Goal: Navigation & Orientation: Find specific page/section

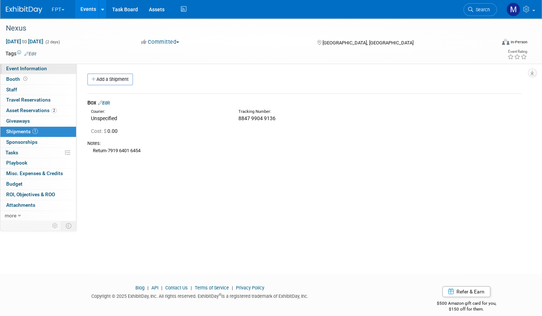
click at [47, 67] on span "Event Information" at bounding box center [26, 69] width 41 height 6
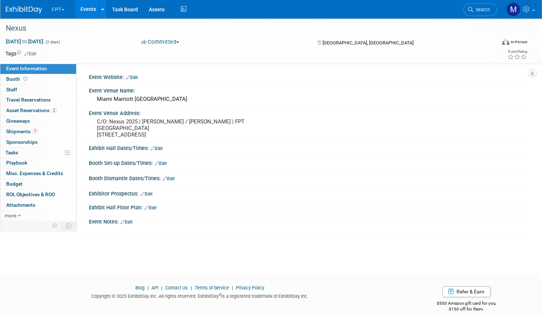
click at [102, 6] on link "Events" at bounding box center [88, 9] width 27 height 18
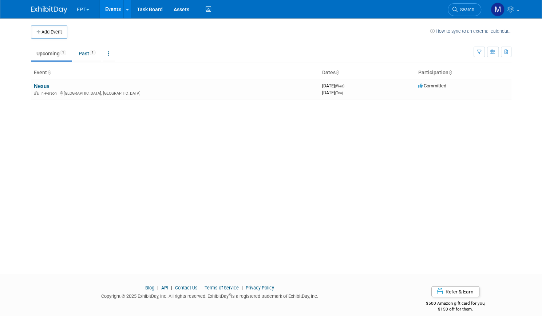
click at [83, 8] on button "FPT" at bounding box center [87, 8] width 23 height 16
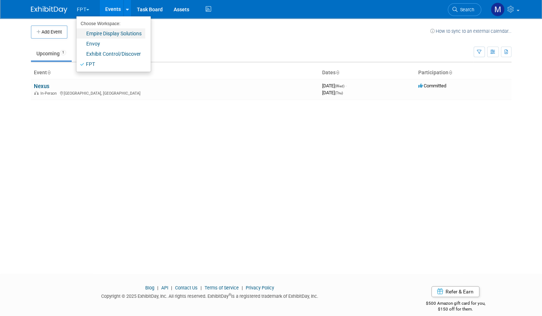
click at [91, 33] on link "Empire Display Solutions" at bounding box center [110, 33] width 69 height 10
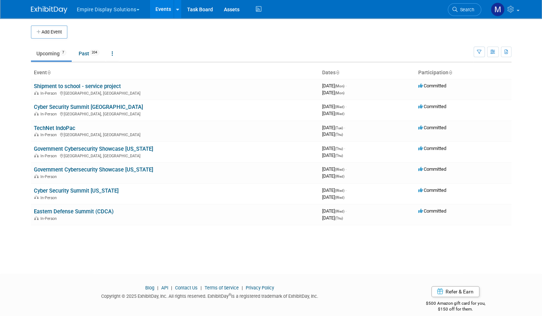
click at [128, 11] on button "Empire Display Solutions" at bounding box center [112, 8] width 72 height 16
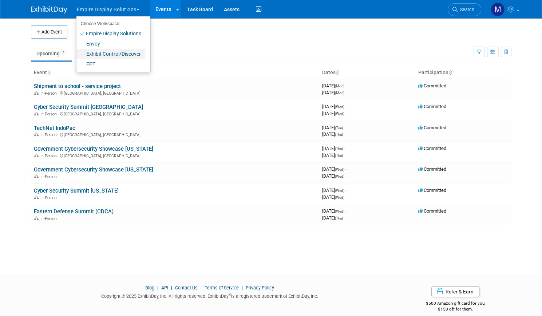
click at [108, 52] on link "Exhibit Control/Discover" at bounding box center [110, 54] width 68 height 10
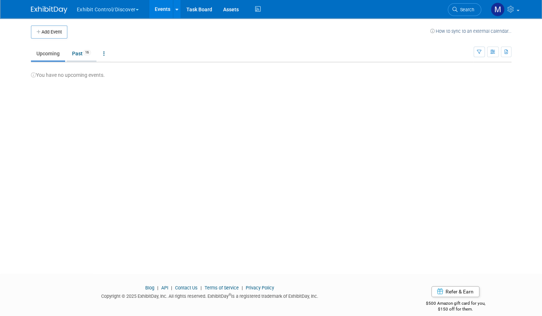
click at [77, 50] on link "Past 16" at bounding box center [82, 54] width 30 height 14
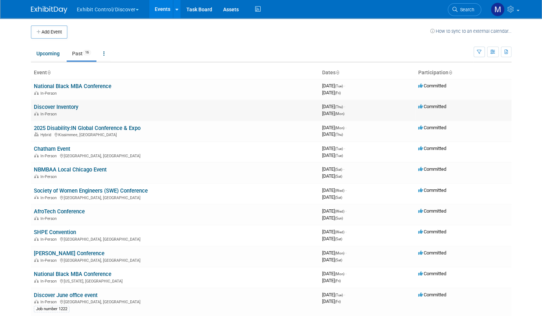
click at [68, 106] on link "Discover Inventory" at bounding box center [56, 107] width 44 height 7
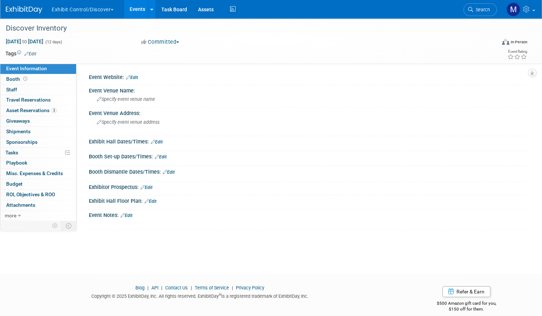
click at [123, 10] on button "Exhibit Control/Discover" at bounding box center [87, 8] width 72 height 16
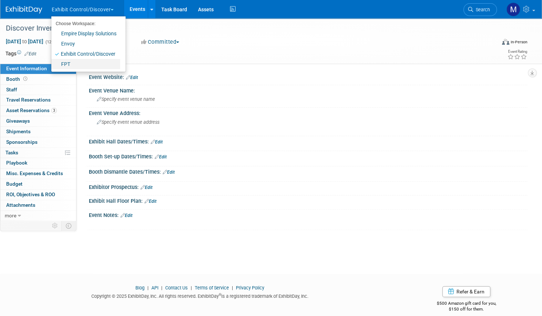
click at [98, 61] on link "FPT" at bounding box center [85, 64] width 69 height 10
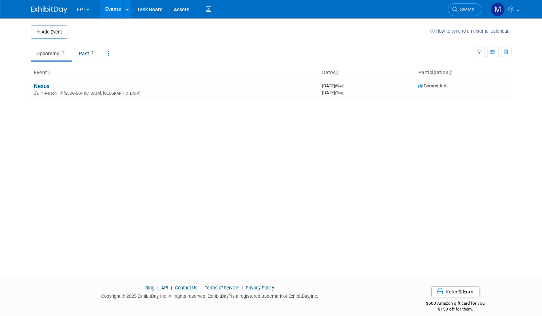
click at [83, 8] on button "FPT" at bounding box center [87, 8] width 23 height 16
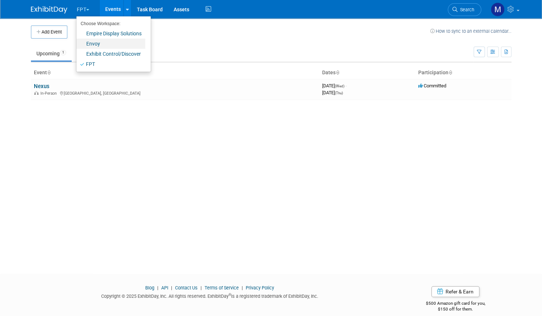
click at [87, 45] on link "Envoy" at bounding box center [110, 44] width 69 height 10
